Goal: Navigation & Orientation: Find specific page/section

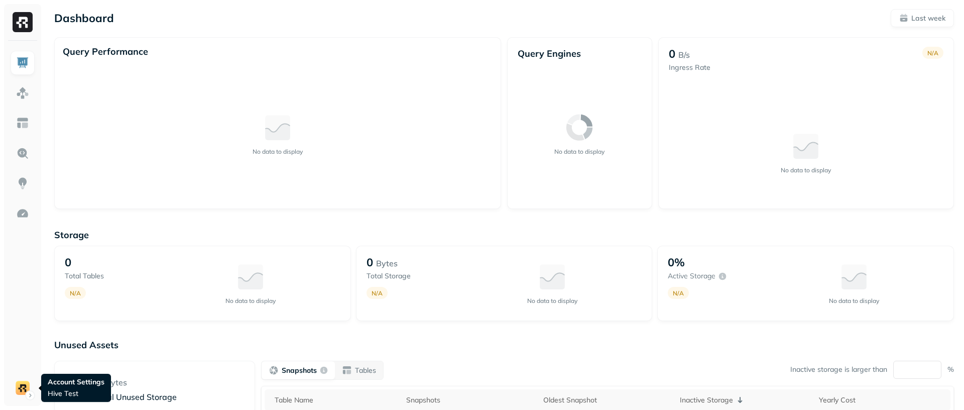
click at [28, 389] on html "Dashboard Last week Query Performance No data to display Query Engines No data …" at bounding box center [482, 279] width 964 height 559
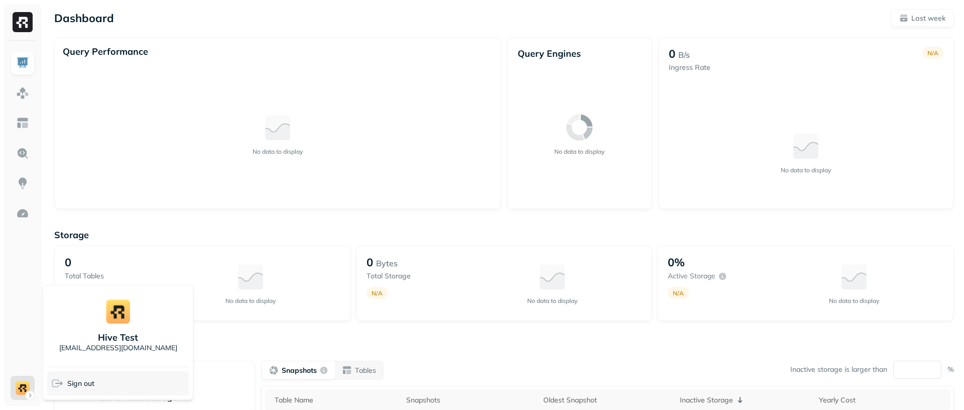
click at [77, 386] on span "Sign out" at bounding box center [80, 384] width 27 height 10
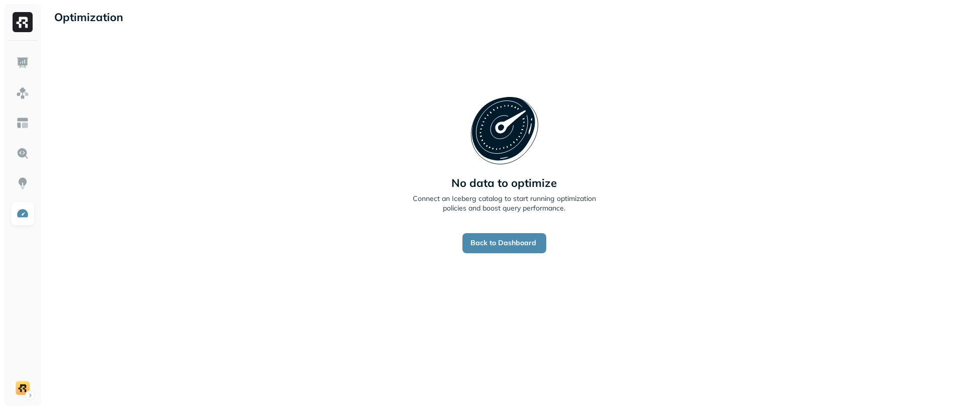
click at [108, 108] on div "No data to optimize Connect an Iceberg catalog to start running optimization po…" at bounding box center [504, 174] width 900 height 260
click at [422, 80] on div "No data to optimize Connect an Iceberg catalog to start running optimization po…" at bounding box center [504, 174] width 900 height 260
click at [24, 59] on img at bounding box center [22, 62] width 13 height 13
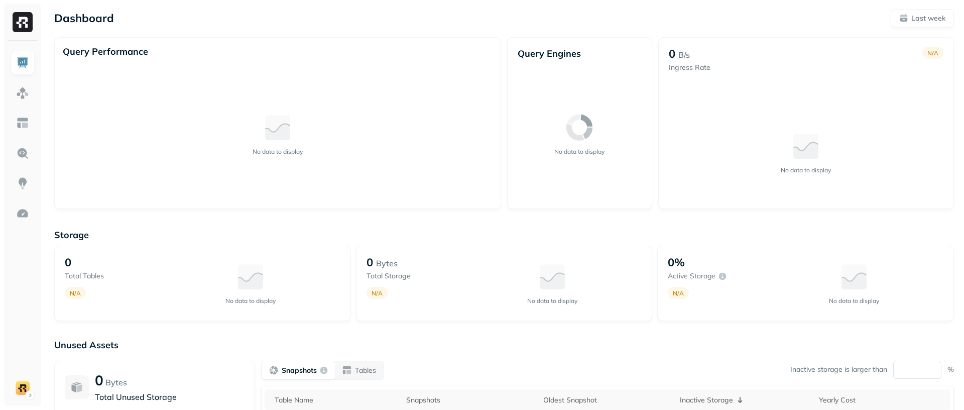
click at [493, 36] on div "Dashboard Last week Query Performance No data to display Query Engines No data …" at bounding box center [504, 279] width 920 height 559
